Goal: Information Seeking & Learning: Understand process/instructions

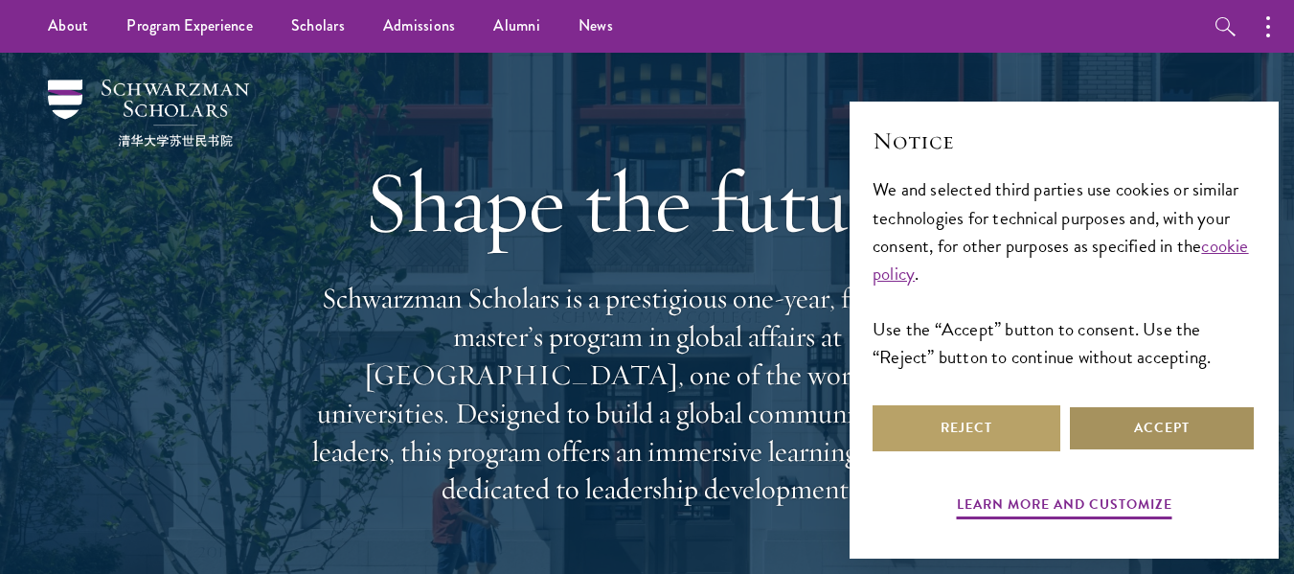
click at [1132, 434] on button "Accept" at bounding box center [1162, 428] width 188 height 46
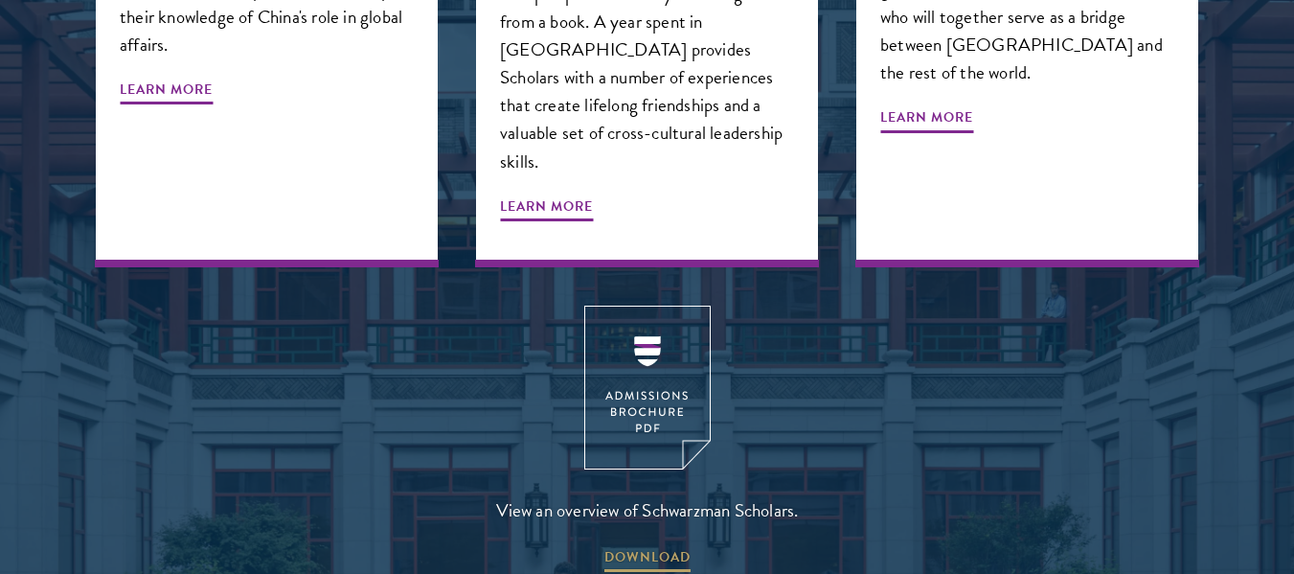
scroll to position [2450, 0]
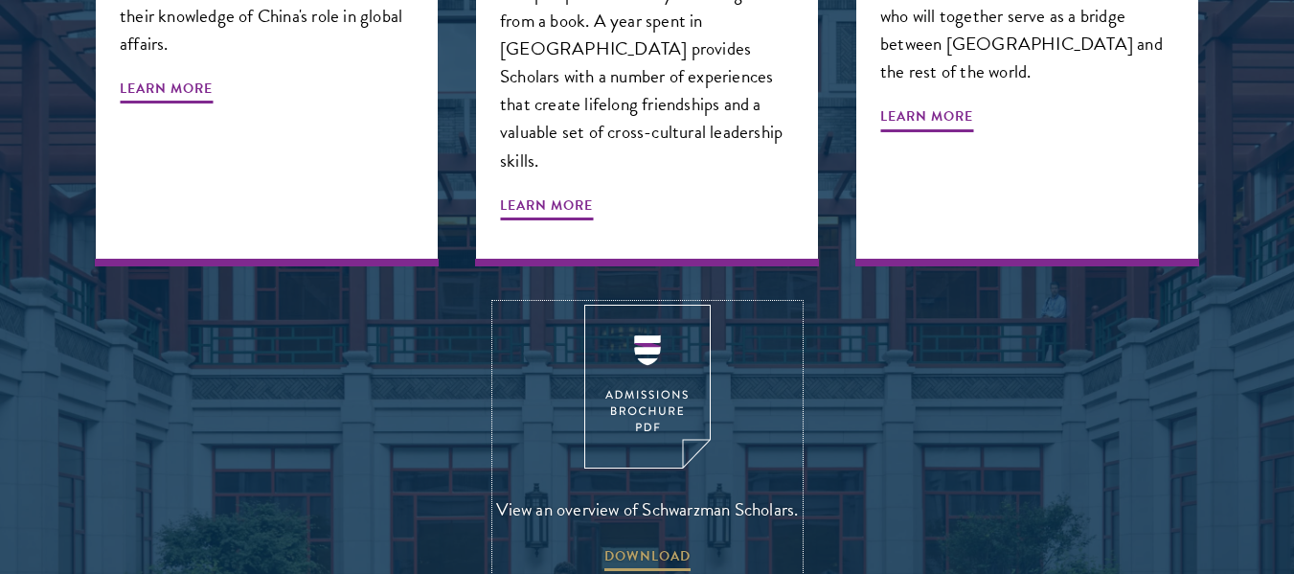
click at [669, 304] on img at bounding box center [647, 386] width 126 height 164
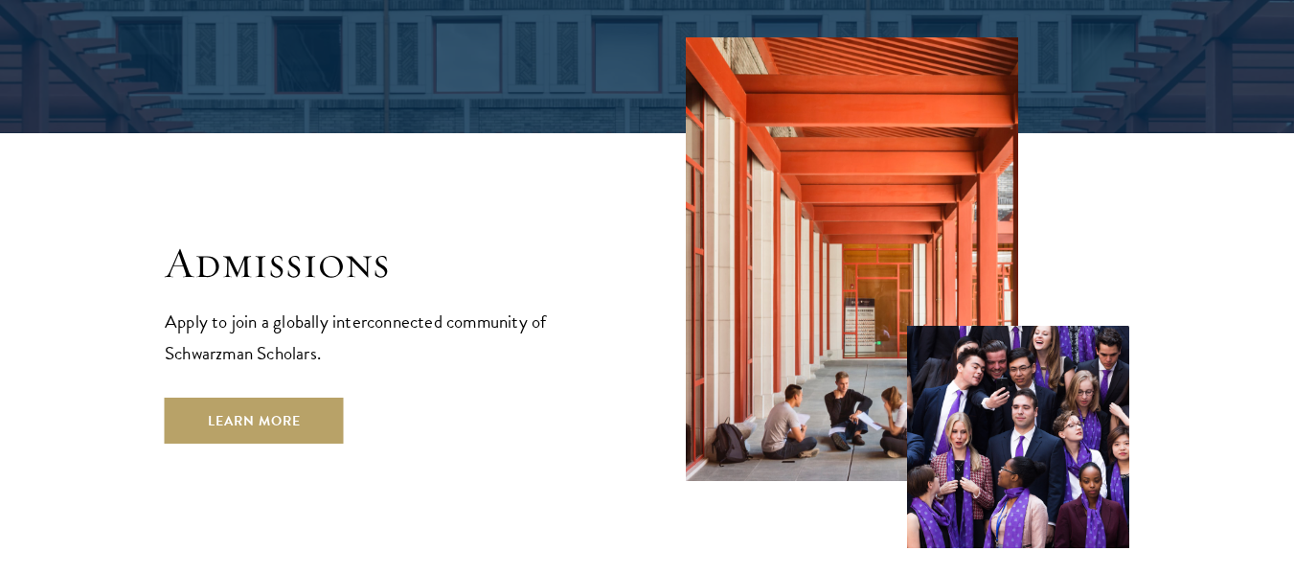
scroll to position [3083, 0]
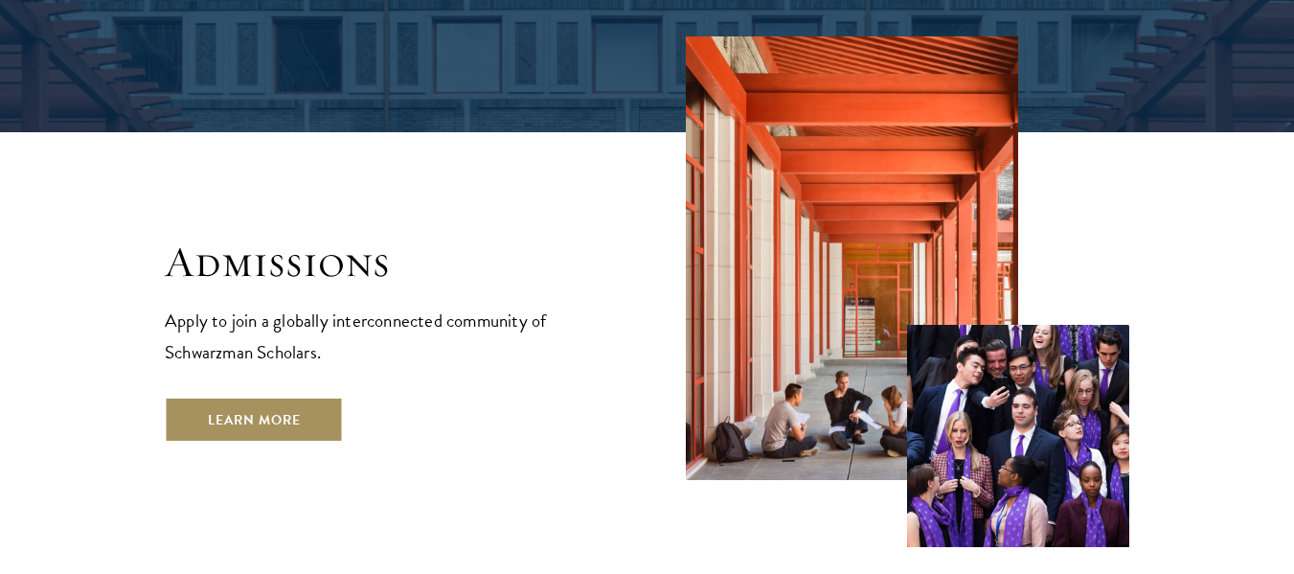
click at [210, 396] on link "Learn More" at bounding box center [254, 419] width 179 height 46
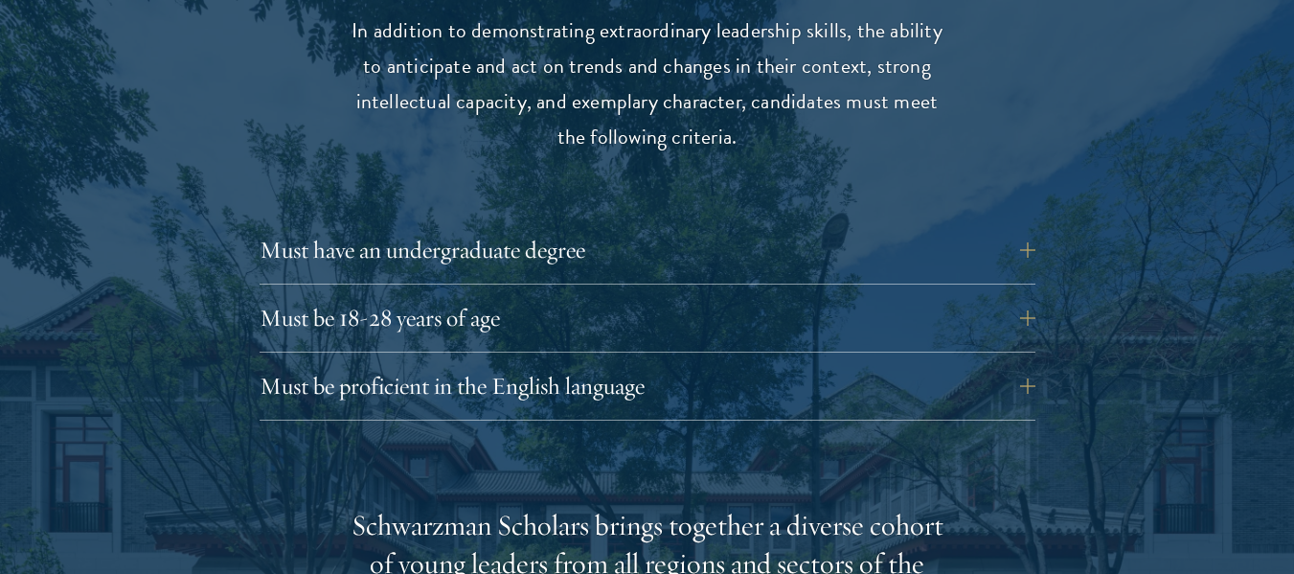
scroll to position [2584, 0]
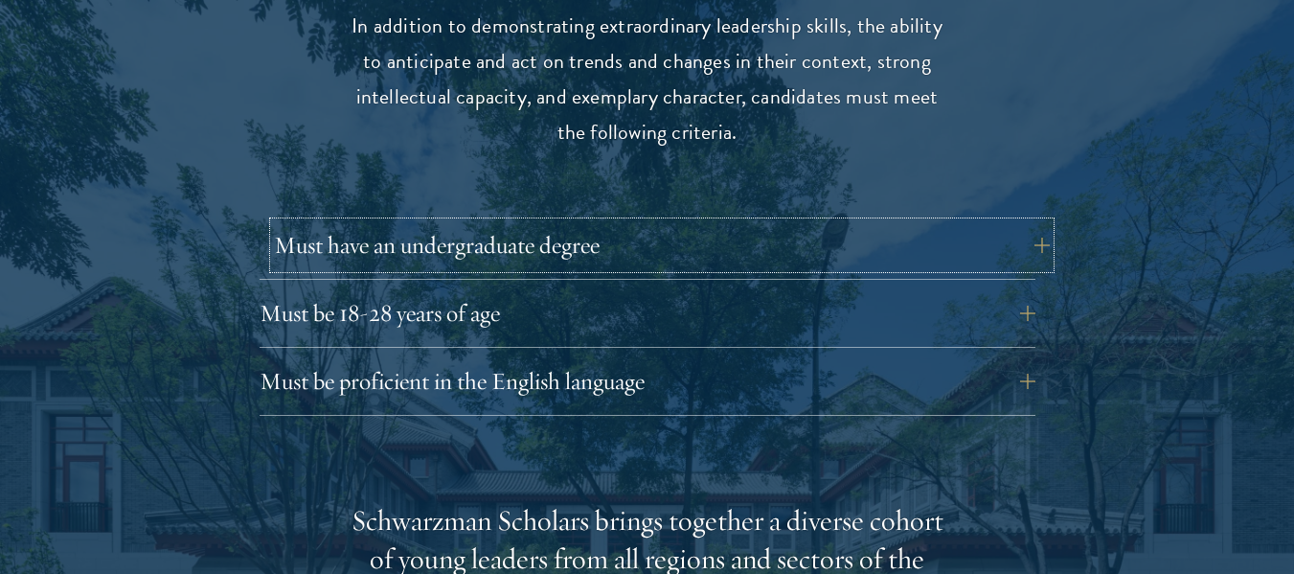
click at [459, 227] on button "Must have an undergraduate degree" at bounding box center [662, 245] width 776 height 46
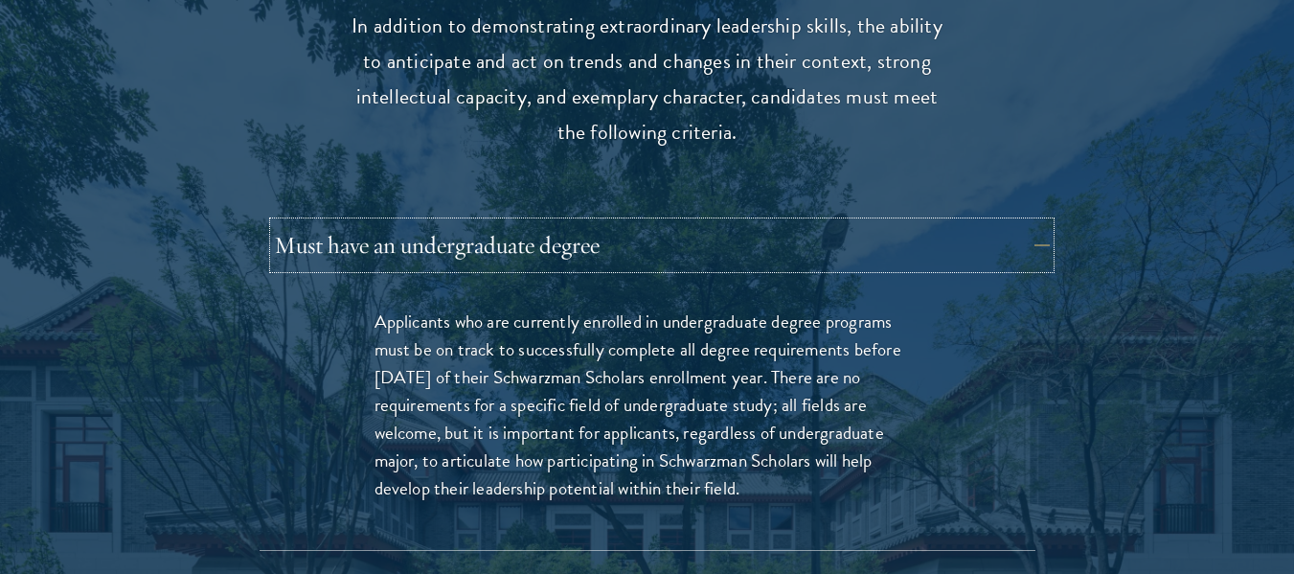
click at [459, 227] on button "Must have an undergraduate degree" at bounding box center [662, 245] width 776 height 46
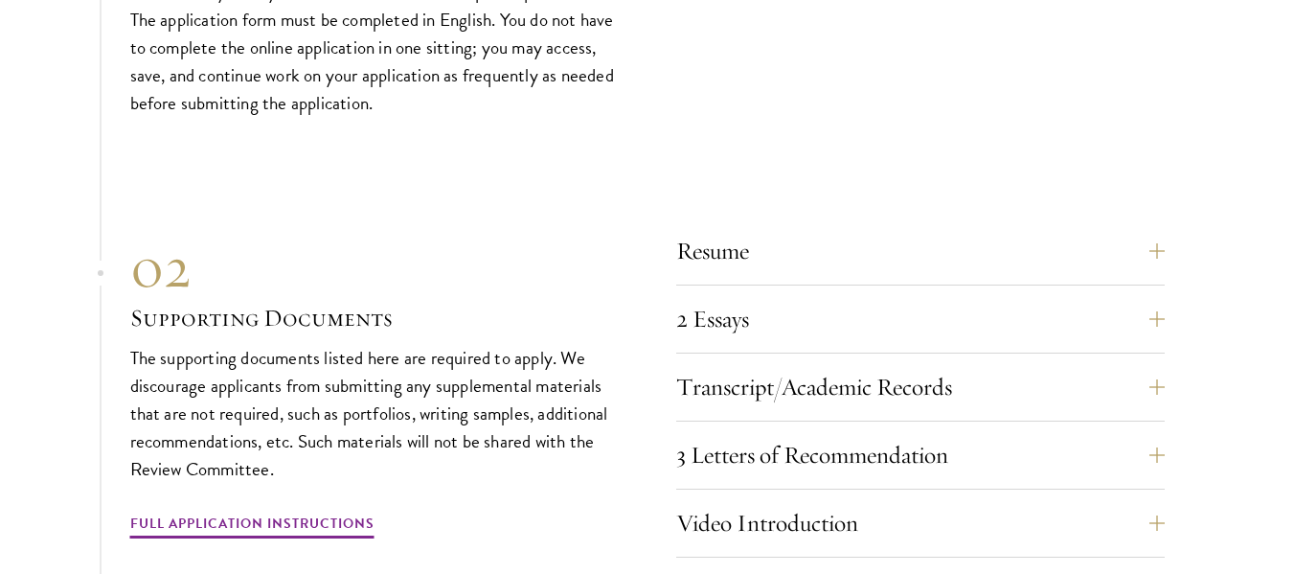
scroll to position [5842, 0]
click at [747, 227] on button "Resume" at bounding box center [934, 250] width 488 height 46
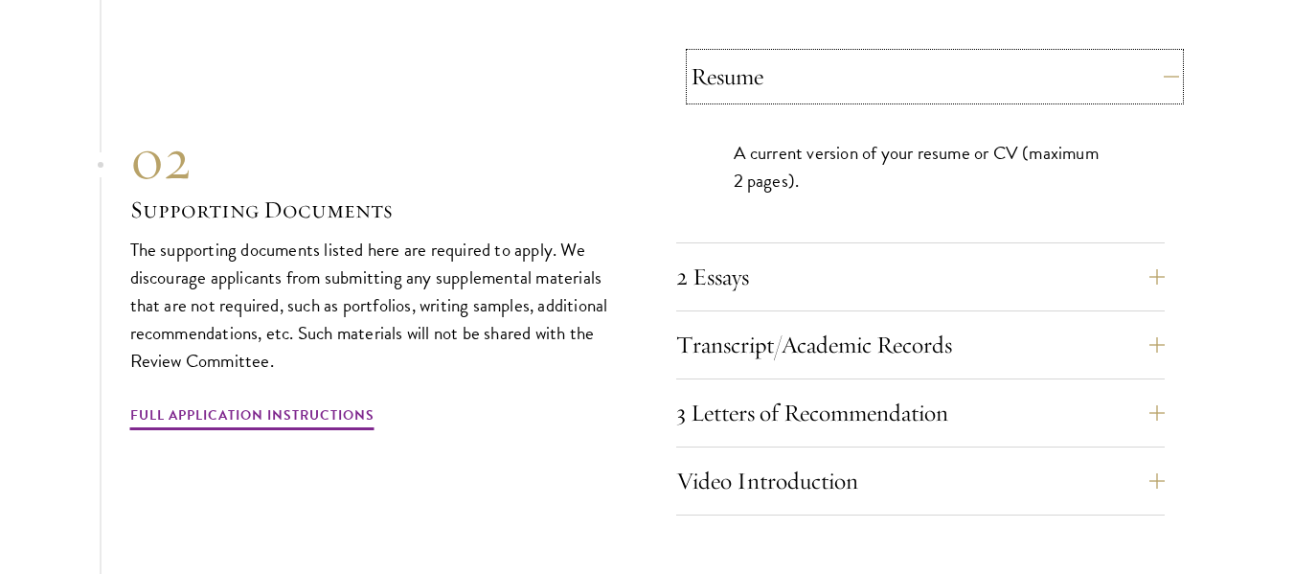
scroll to position [6017, 0]
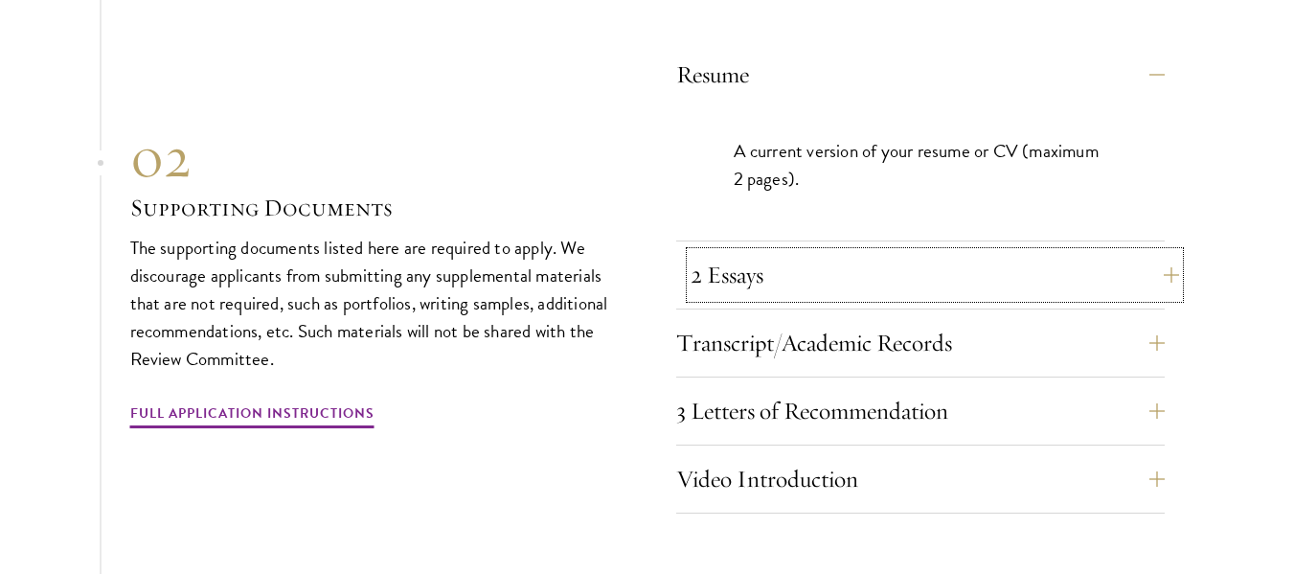
click at [747, 252] on button "2 Essays" at bounding box center [934, 275] width 488 height 46
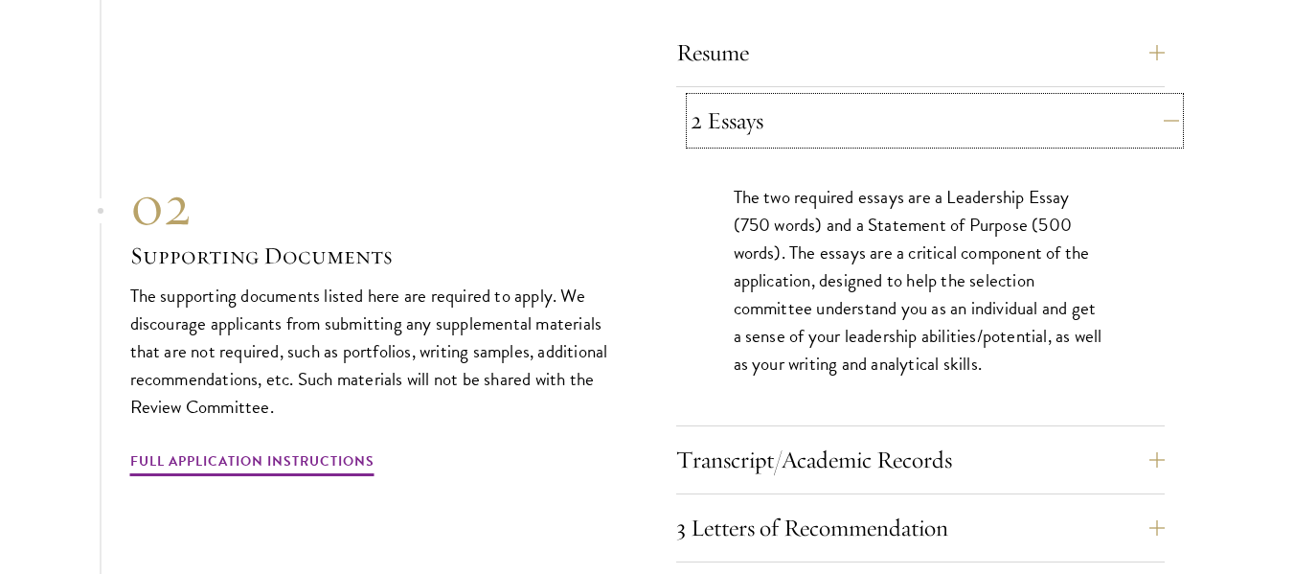
scroll to position [6040, 0]
click at [820, 436] on button "Transcript/Academic Records" at bounding box center [934, 459] width 488 height 46
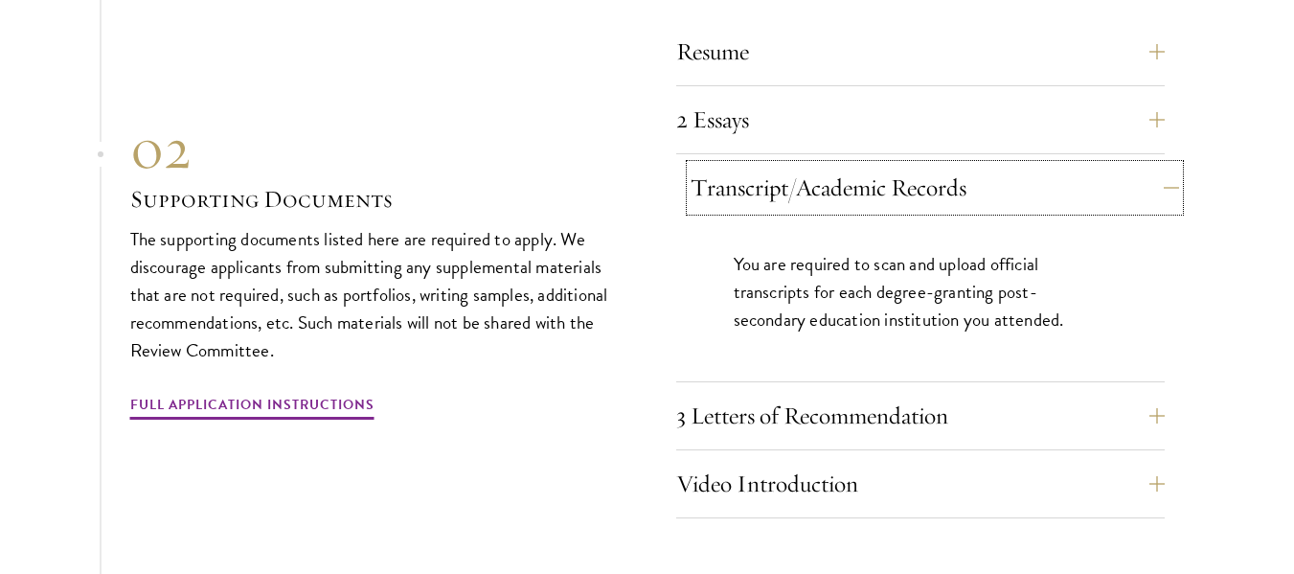
scroll to position [6047, 0]
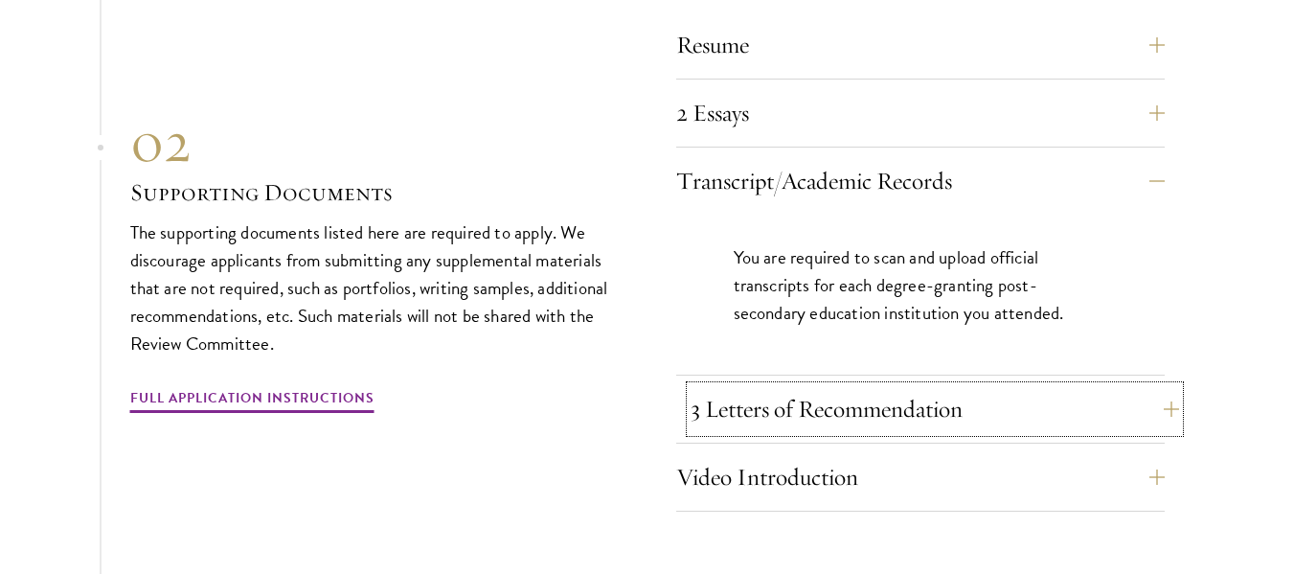
click at [807, 386] on button "3 Letters of Recommendation" at bounding box center [934, 409] width 488 height 46
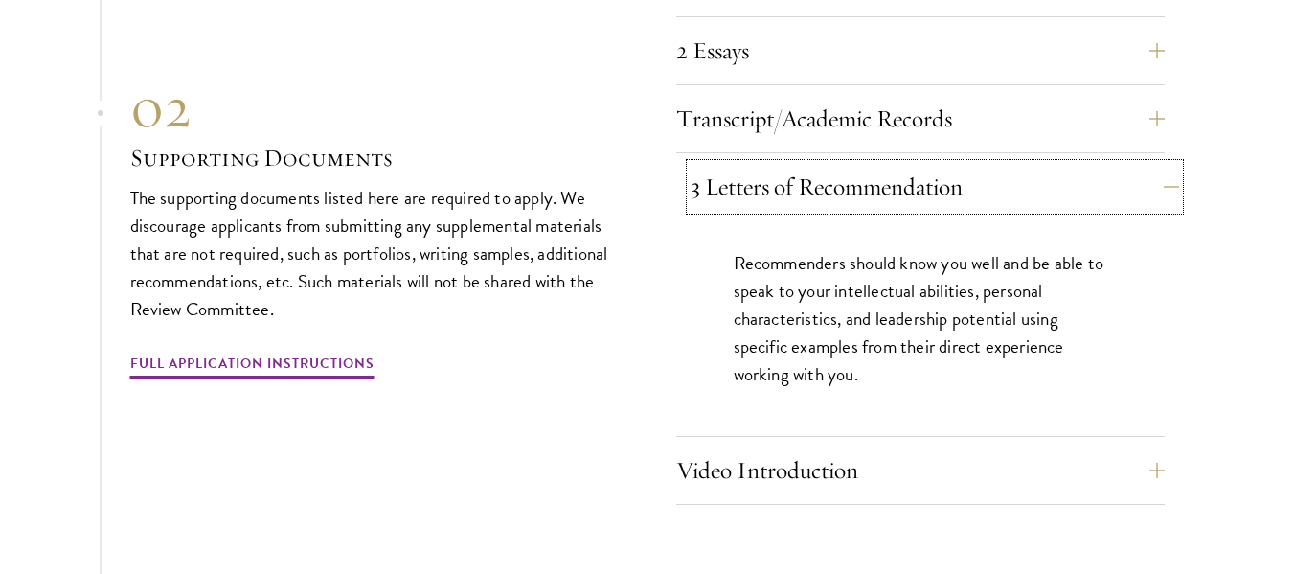
scroll to position [6110, 0]
click at [346, 350] on link "Full Application Instructions" at bounding box center [252, 365] width 244 height 30
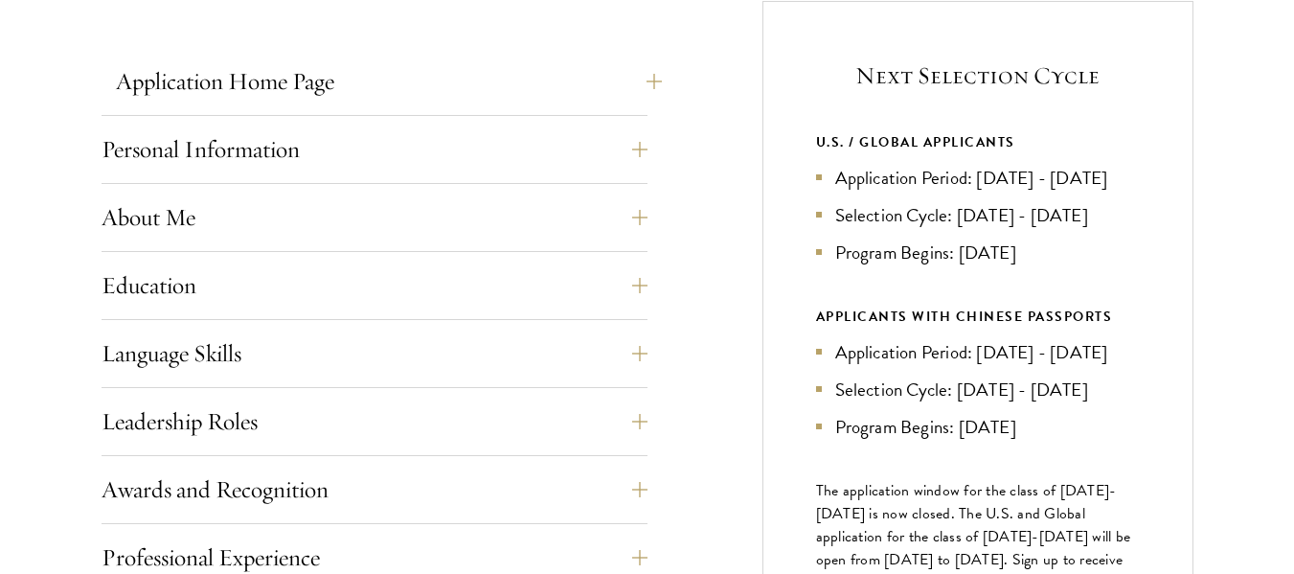
scroll to position [775, 0]
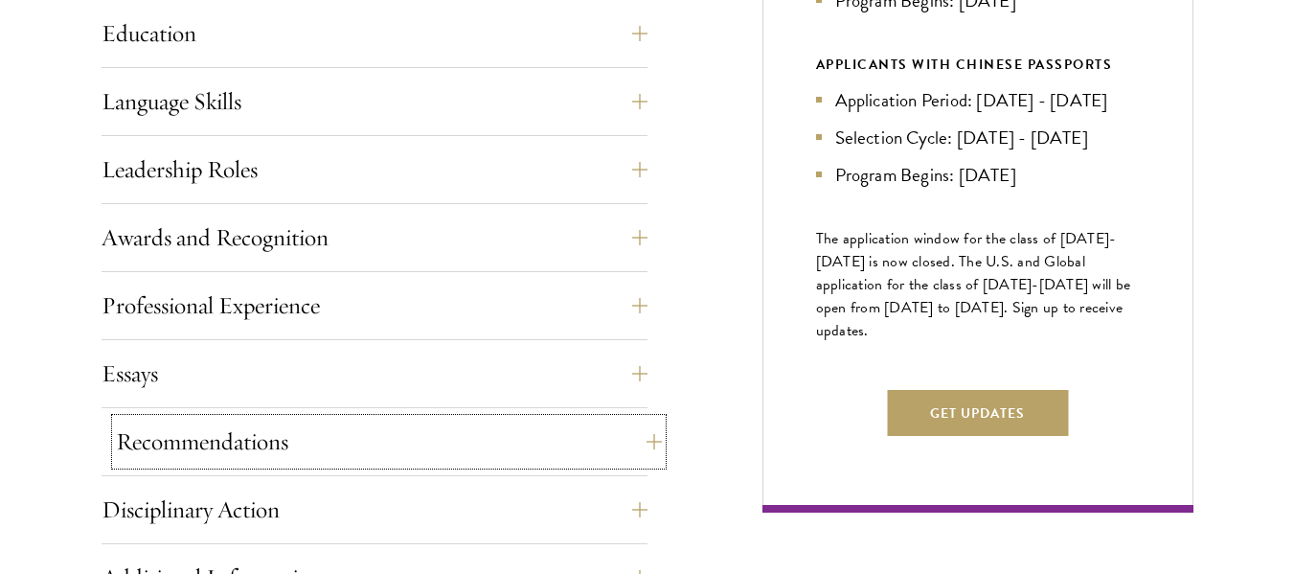
click at [203, 423] on button "Recommendations" at bounding box center [389, 441] width 546 height 46
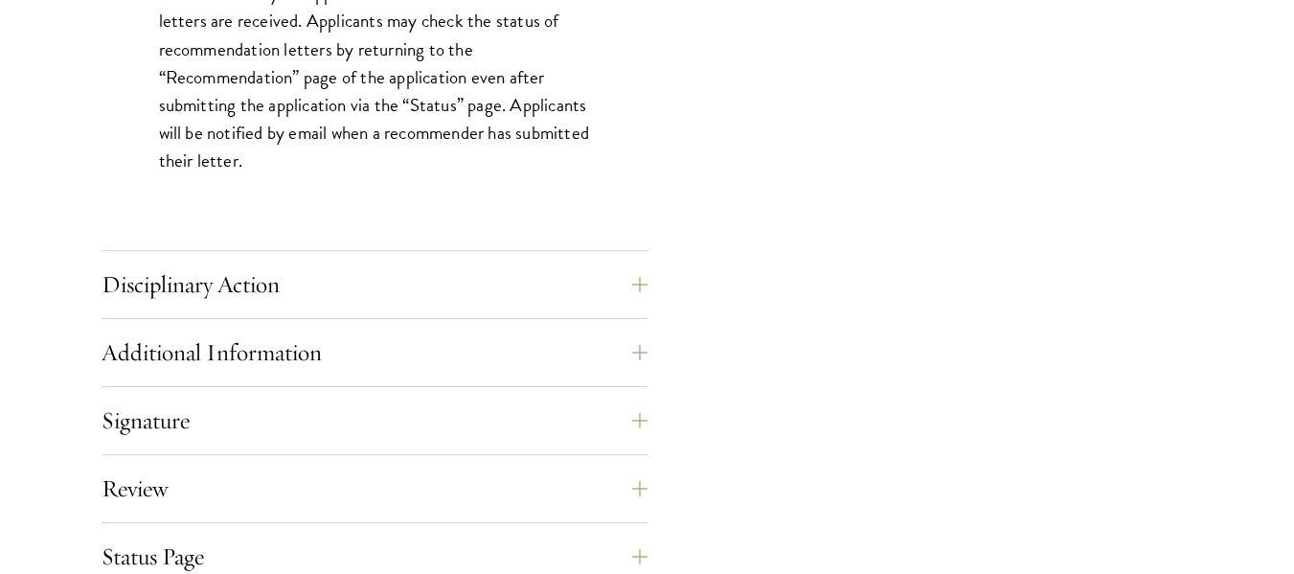
scroll to position [2821, 0]
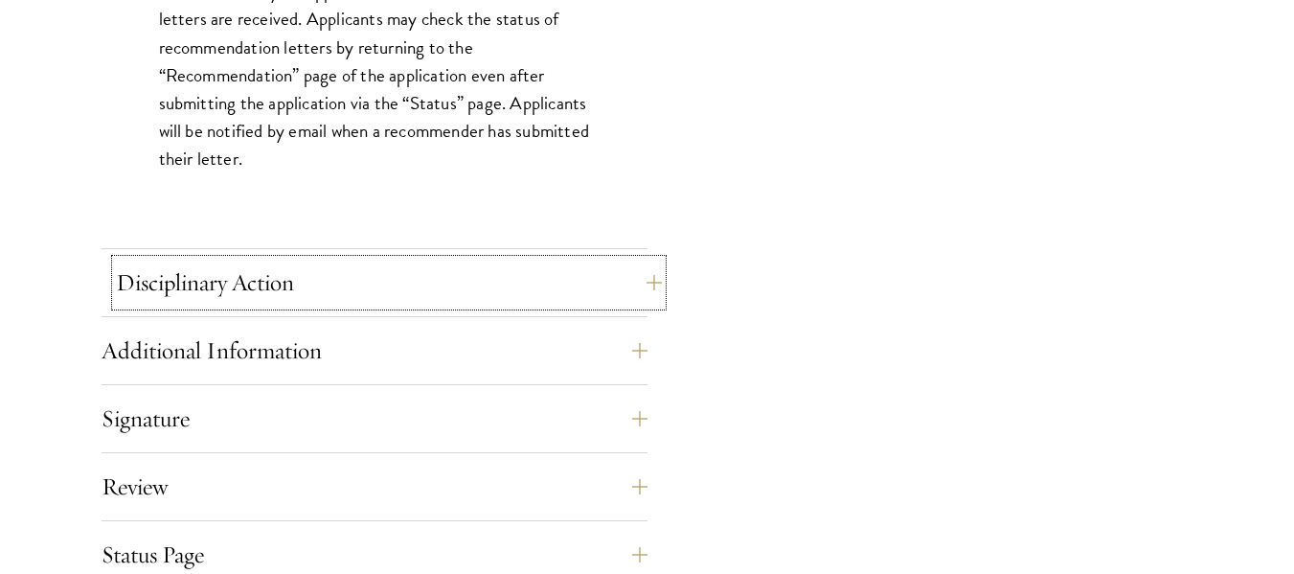
click at [233, 289] on button "Disciplinary Action" at bounding box center [389, 282] width 546 height 46
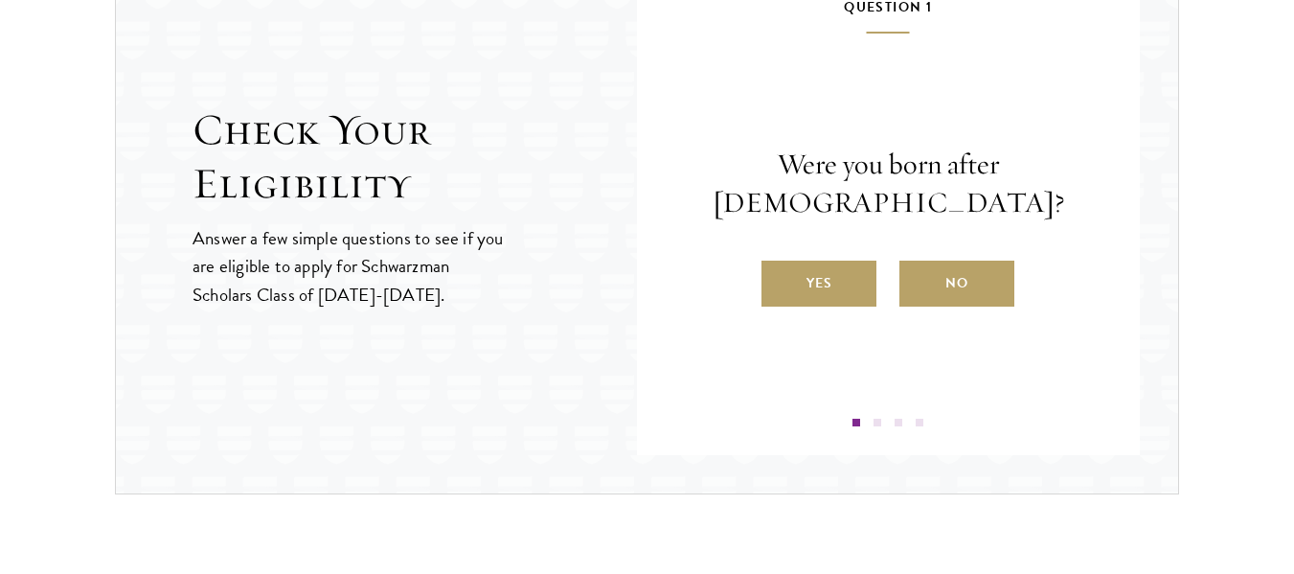
scroll to position [2266, 0]
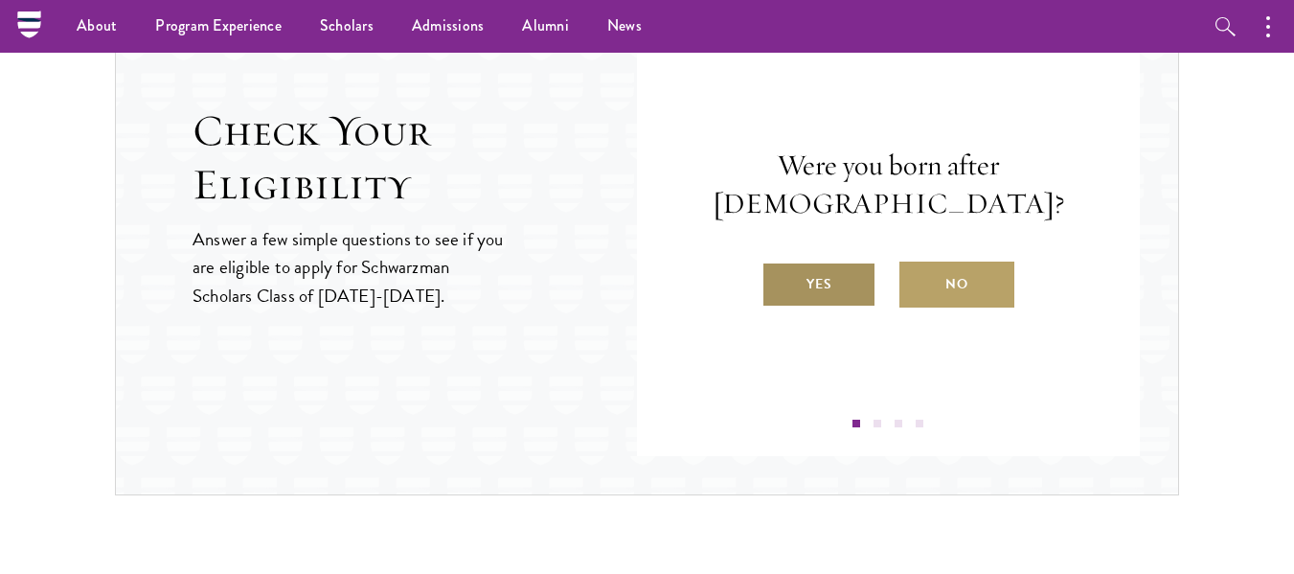
click at [798, 278] on label "Yes" at bounding box center [818, 284] width 115 height 46
click at [778, 278] on input "Yes" at bounding box center [769, 271] width 17 height 17
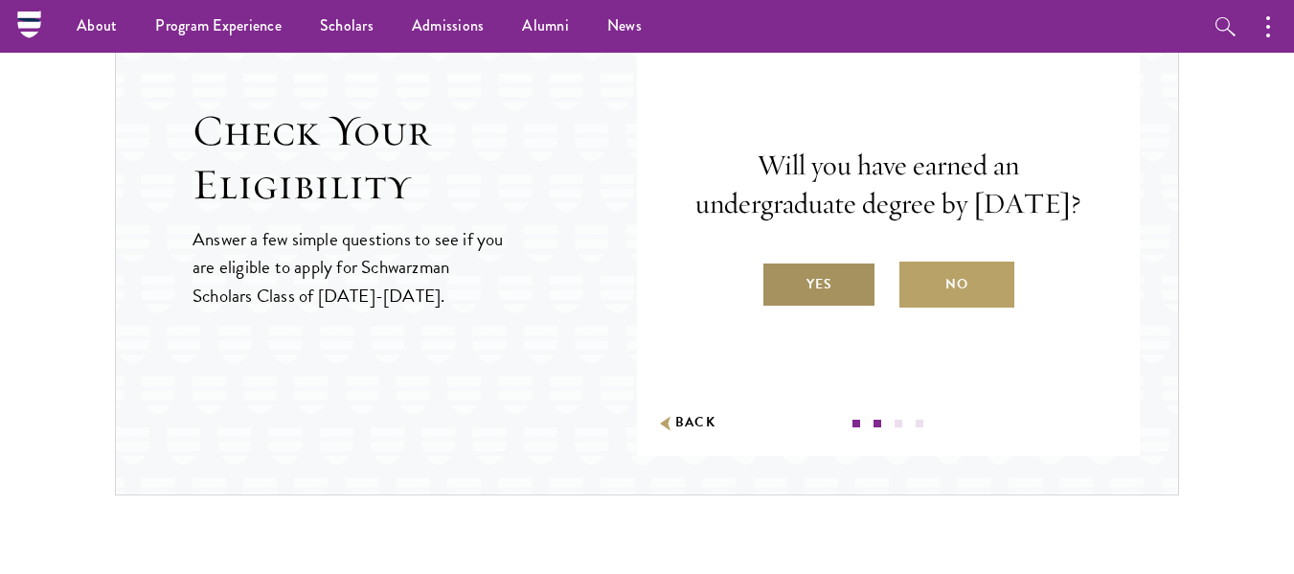
click at [808, 307] on label "Yes" at bounding box center [818, 284] width 115 height 46
click at [778, 281] on input "Yes" at bounding box center [769, 271] width 17 height 17
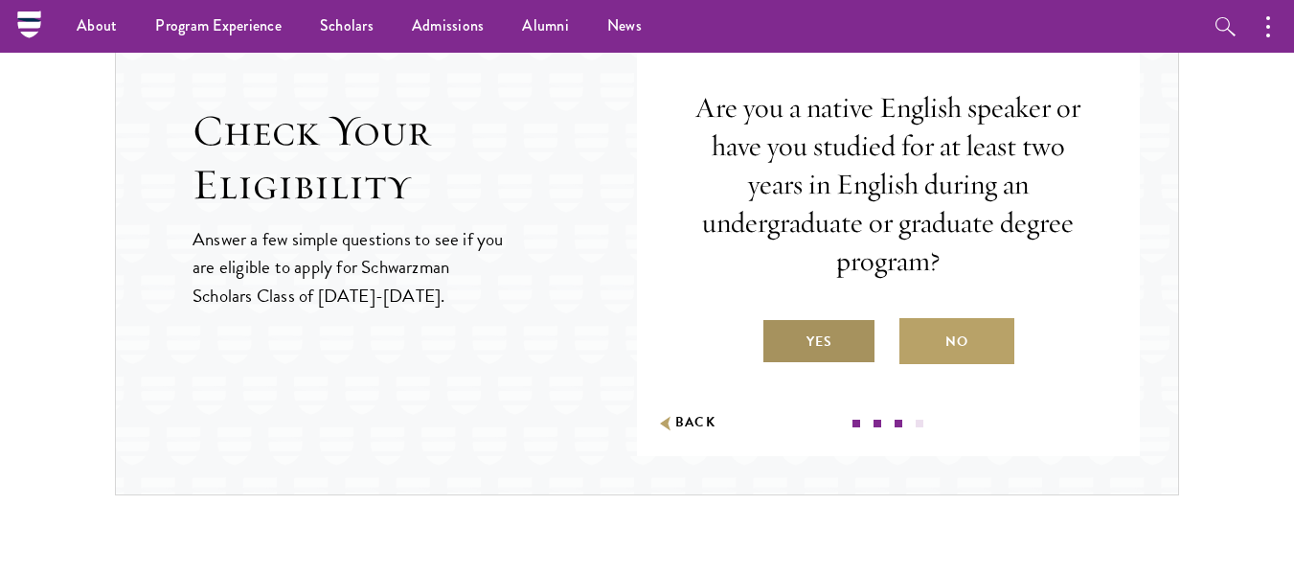
click at [824, 345] on label "Yes" at bounding box center [818, 341] width 115 height 46
click at [778, 338] on input "Yes" at bounding box center [769, 329] width 17 height 17
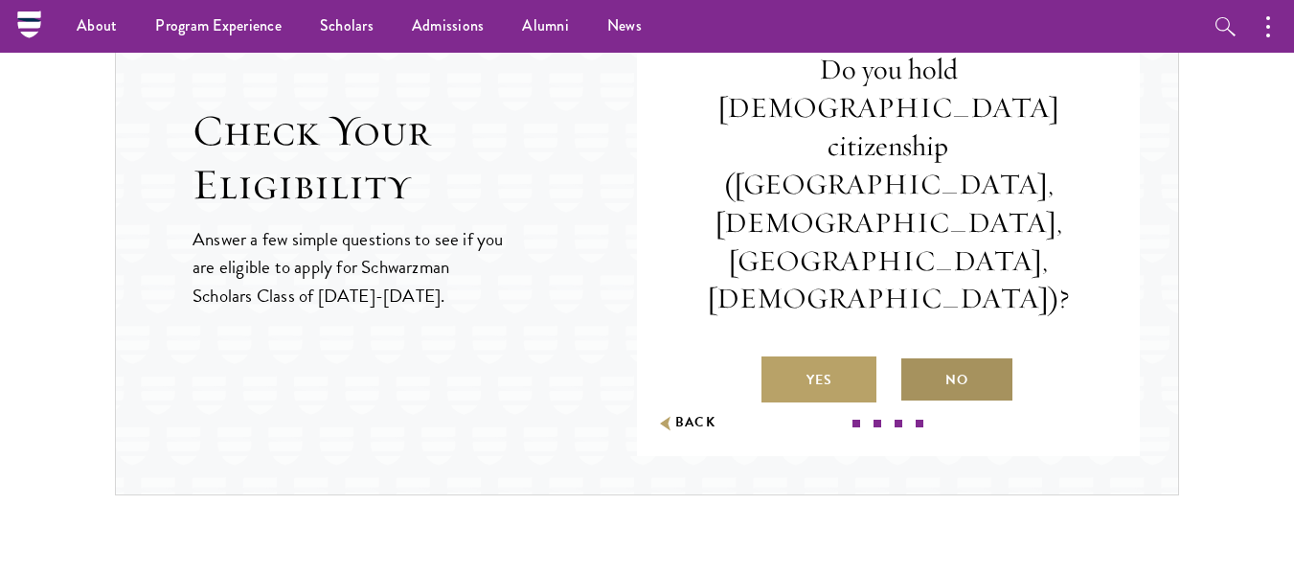
click at [981, 356] on label "No" at bounding box center [956, 379] width 115 height 46
click at [916, 359] on input "No" at bounding box center [907, 367] width 17 height 17
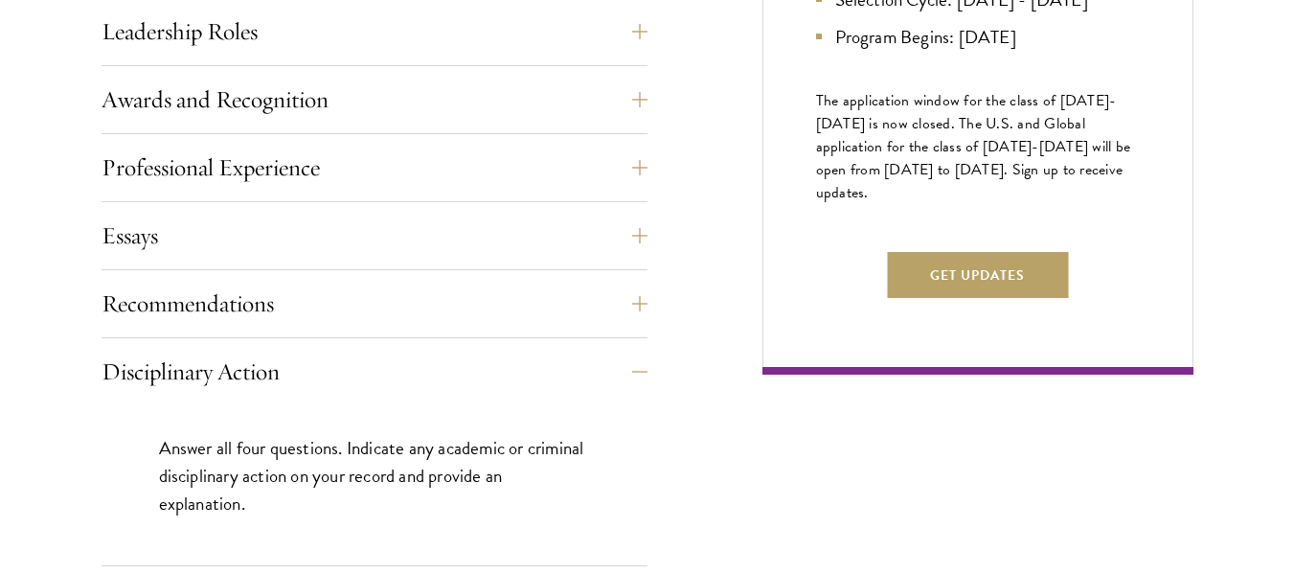
scroll to position [1165, 0]
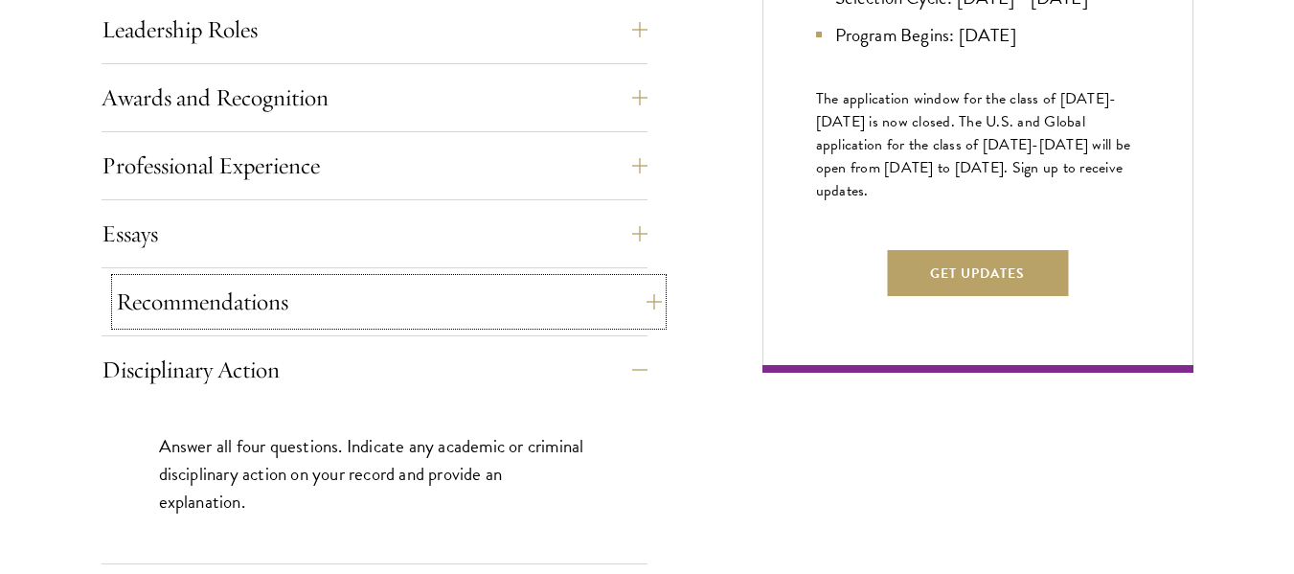
click at [506, 280] on button "Recommendations" at bounding box center [389, 302] width 546 height 46
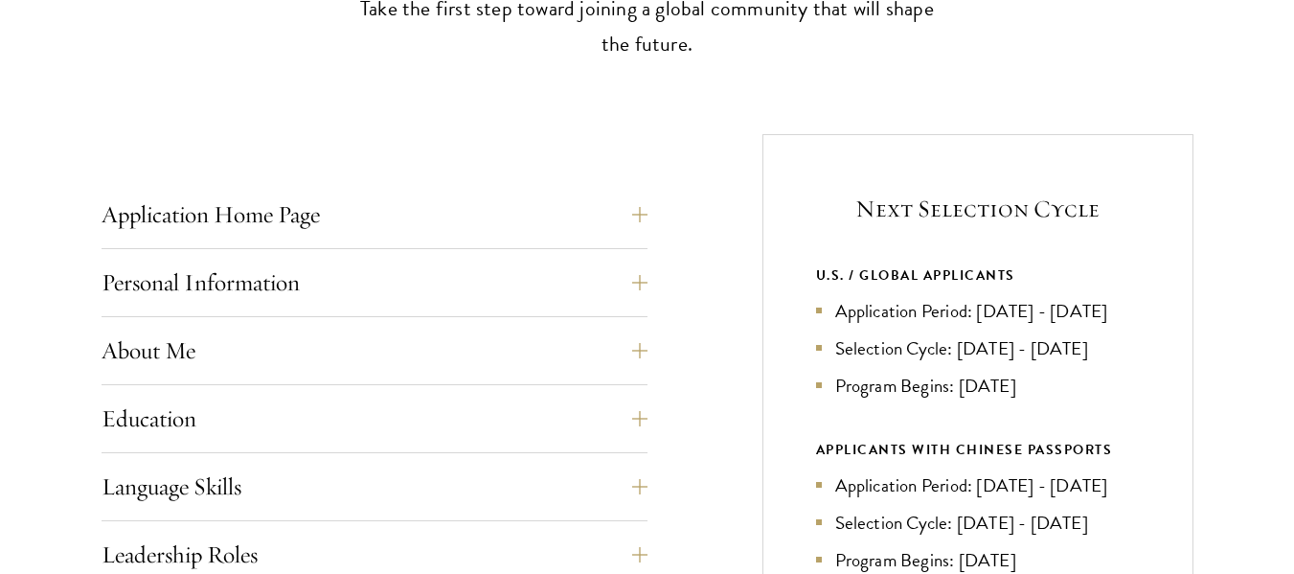
scroll to position [642, 0]
